Goal: Task Accomplishment & Management: Use online tool/utility

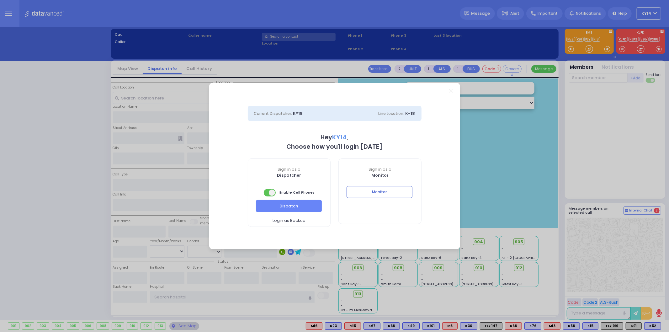
select select "2"
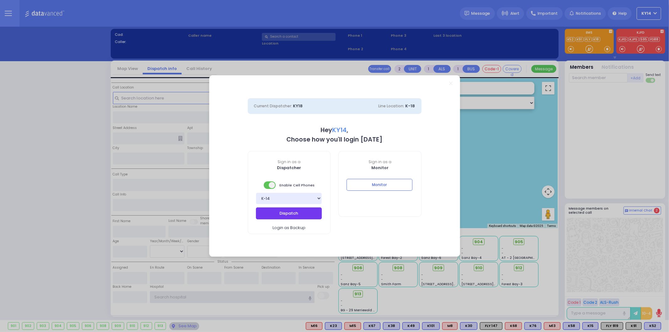
type input "ky14"
click at [285, 214] on button "Dispatch" at bounding box center [289, 213] width 66 height 12
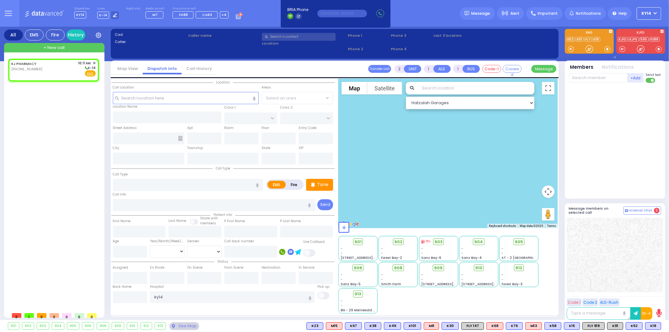
select select
radio input "true"
select select
type input "10:11"
select select "Hatzalah Garages"
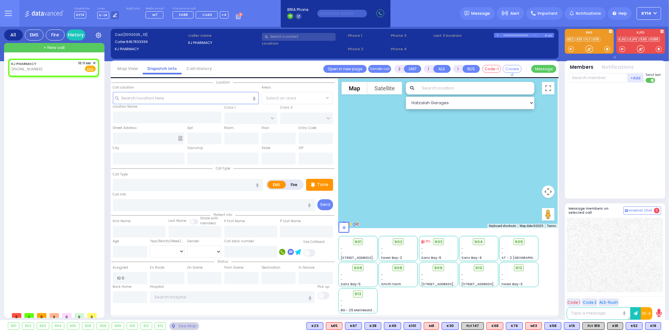
select select
radio input "true"
select select
select select "Hatzalah Garages"
